Goal: Navigation & Orientation: Find specific page/section

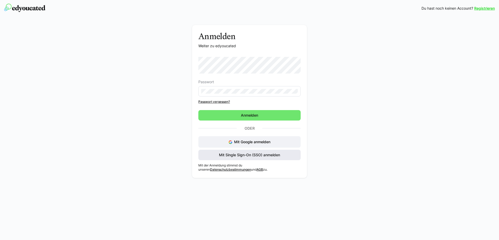
click at [258, 154] on span "Mit Single Sign-On (SSO) anmelden" at bounding box center [249, 154] width 63 height 5
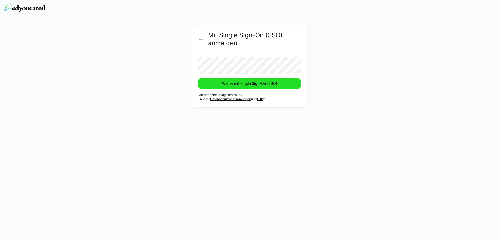
click at [211, 85] on span "Weiter mit Single Sign-On (SSO)" at bounding box center [249, 83] width 102 height 10
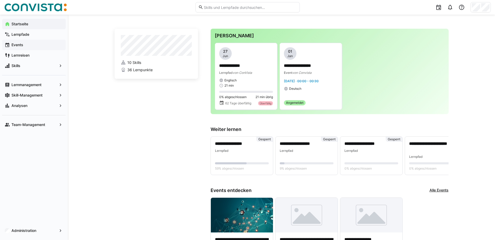
click at [27, 48] on div "Events" at bounding box center [34, 45] width 64 height 10
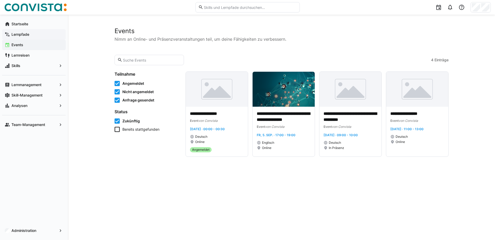
click at [26, 37] on span "Lernpfade" at bounding box center [37, 34] width 52 height 5
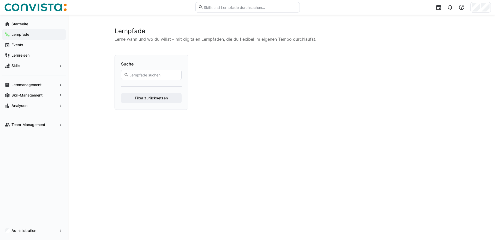
click at [148, 131] on app-learning-path-list-filter-box "Suche Filter zurücksetzen" at bounding box center [152, 143] width 74 height 177
